Goal: Task Accomplishment & Management: Use online tool/utility

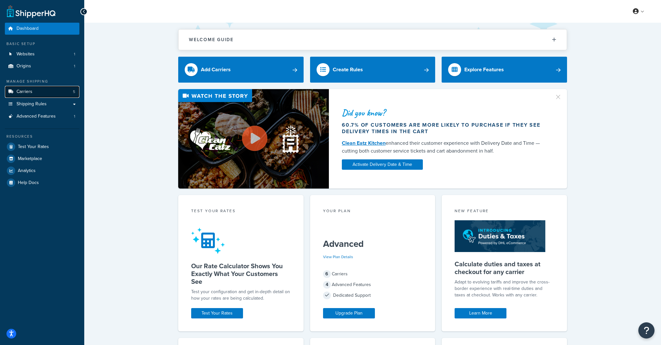
click at [26, 96] on link "Carriers 5" at bounding box center [42, 92] width 74 height 12
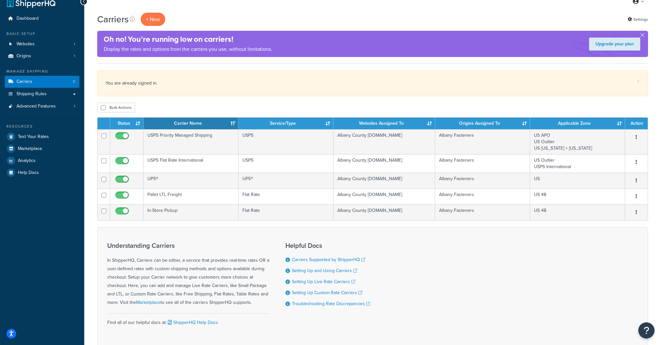
scroll to position [9, 0]
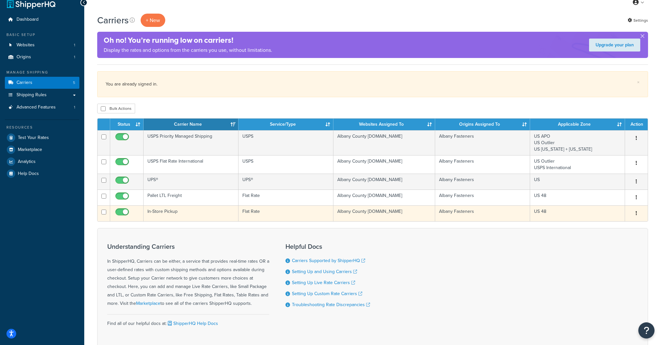
click at [637, 215] on button "button" at bounding box center [636, 213] width 9 height 10
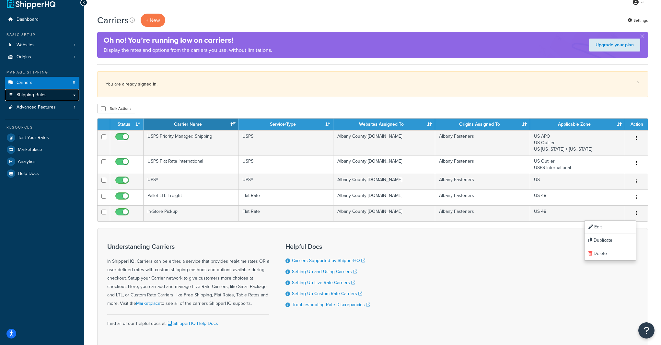
click at [43, 98] on link "Shipping Rules" at bounding box center [42, 95] width 74 height 12
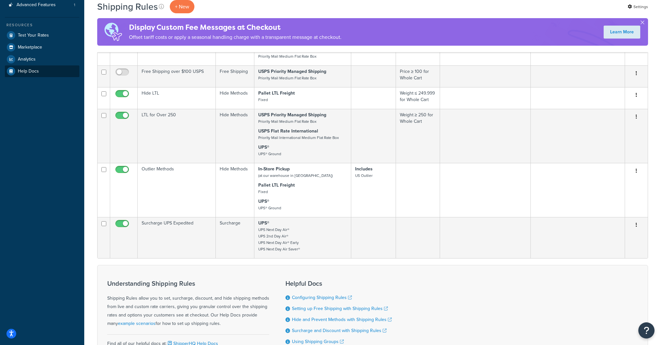
scroll to position [100, 0]
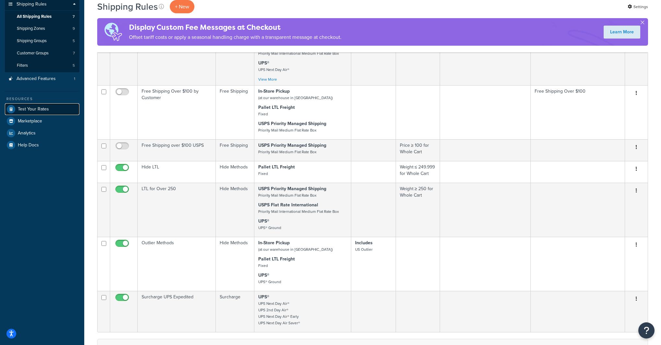
click at [57, 109] on link "Test Your Rates" at bounding box center [42, 109] width 74 height 12
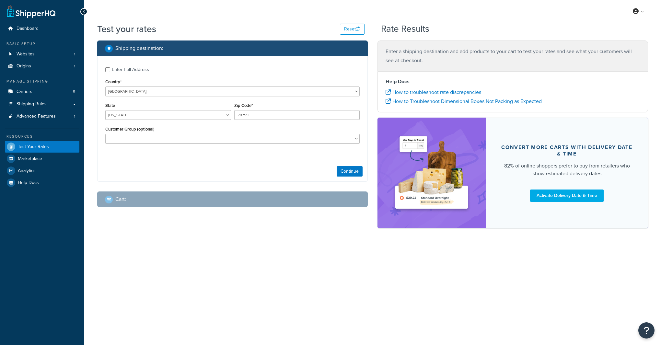
select select "TX"
